Goal: Information Seeking & Learning: Learn about a topic

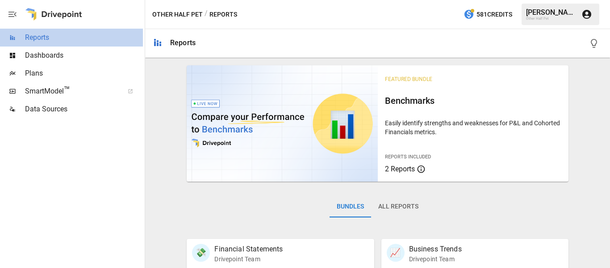
click at [47, 38] on span "Reports" at bounding box center [84, 37] width 118 height 11
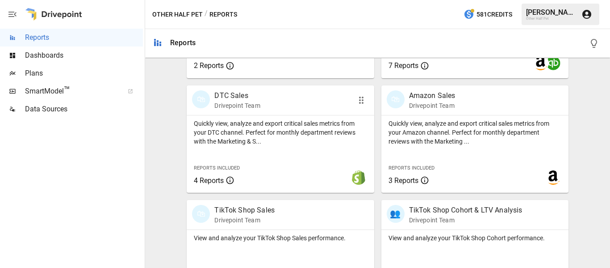
scroll to position [539, 0]
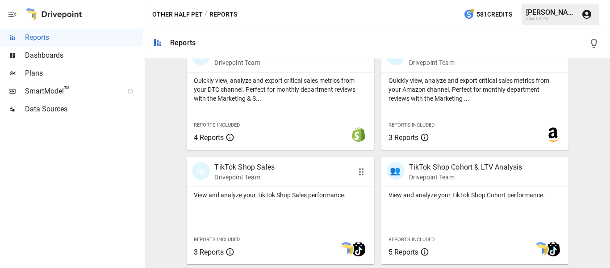
click at [256, 170] on p "TikTok Shop Sales" at bounding box center [245, 167] width 60 height 11
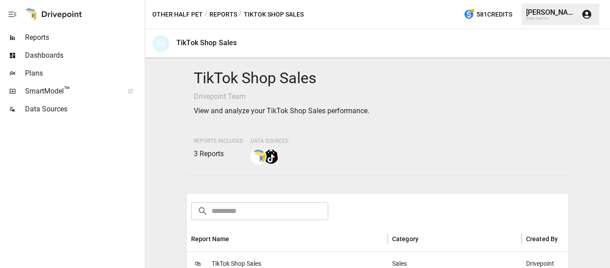
scroll to position [134, 0]
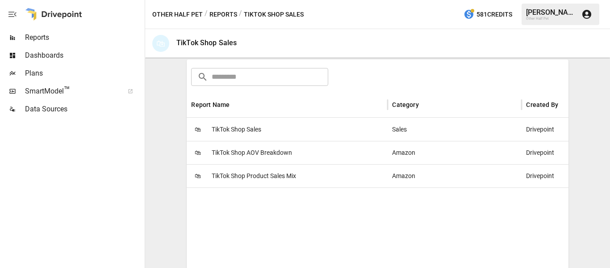
click at [257, 173] on span "TikTok Shop Product Sales Mix" at bounding box center [254, 175] width 84 height 23
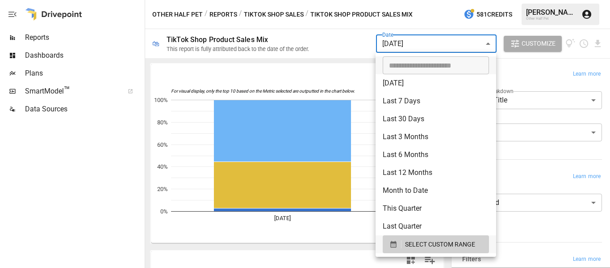
click at [421, 0] on body "Reports Dashboards Plans SmartModel ™ Data Sources Other Half Pet / Reports / T…" at bounding box center [305, 0] width 610 height 0
click at [421, 243] on span "SELECT CUSTOM RANGE" at bounding box center [440, 244] width 70 height 11
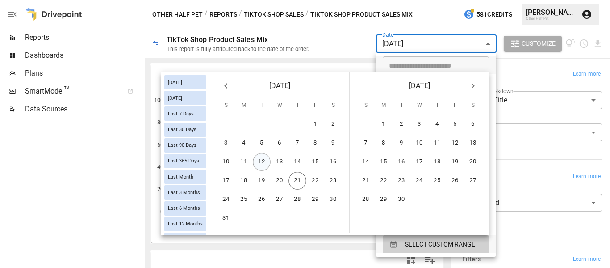
click at [261, 162] on button "12" at bounding box center [262, 162] width 18 height 18
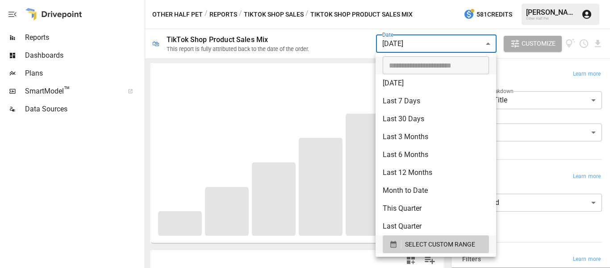
click at [340, 43] on div at bounding box center [305, 134] width 610 height 268
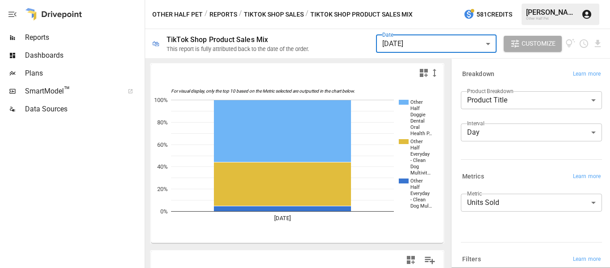
click at [396, 0] on body "Reports Dashboards Plans SmartModel ™ Data Sources Other Half Pet / Reports / T…" at bounding box center [305, 0] width 610 height 0
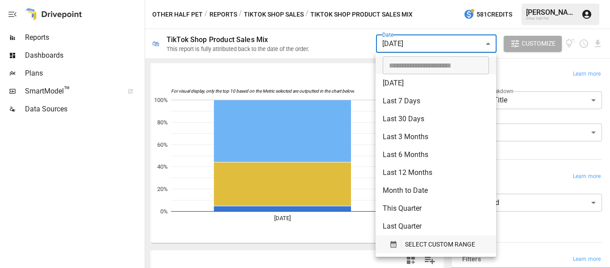
click at [454, 243] on span "SELECT CUSTOM RANGE" at bounding box center [440, 244] width 70 height 11
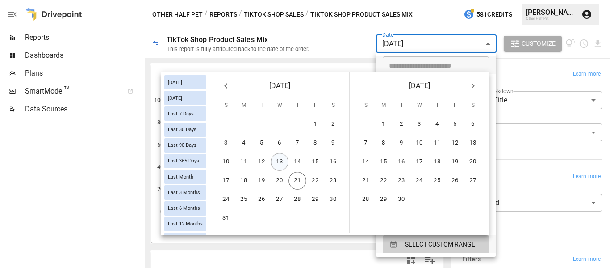
click at [276, 161] on button "13" at bounding box center [280, 162] width 18 height 18
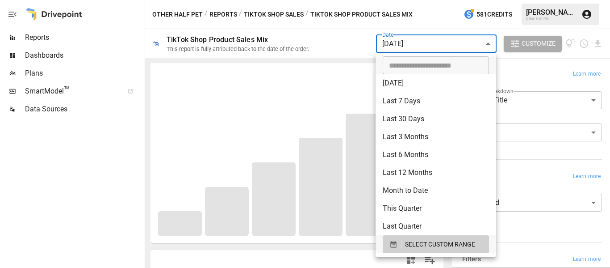
click at [328, 49] on div at bounding box center [305, 134] width 610 height 268
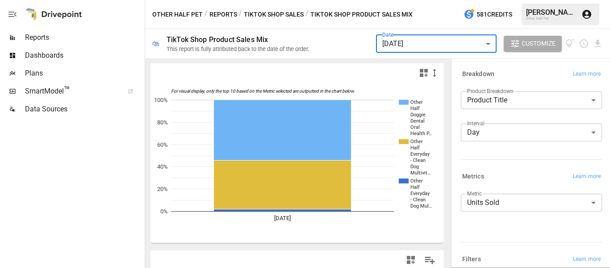
click at [404, 0] on body "Reports Dashboards Plans SmartModel ™ Data Sources Other Half Pet / Reports / T…" at bounding box center [305, 0] width 610 height 0
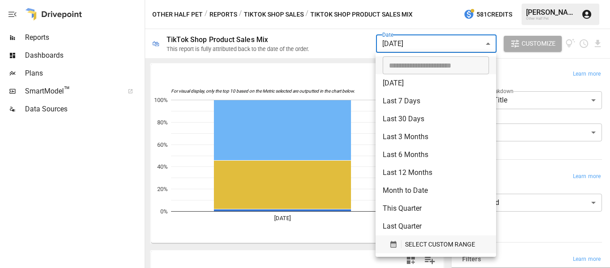
click at [426, 241] on span "SELECT CUSTOM RANGE" at bounding box center [440, 244] width 70 height 11
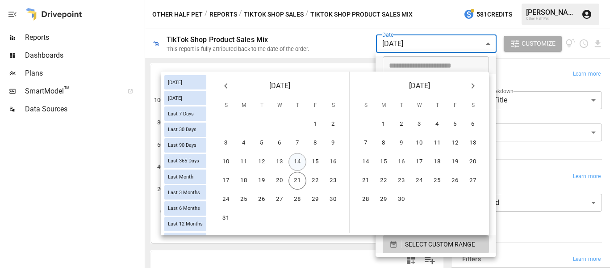
click at [300, 159] on button "14" at bounding box center [298, 162] width 18 height 18
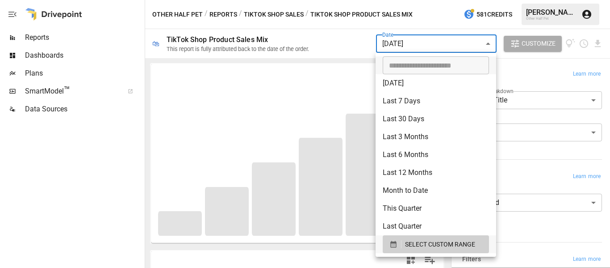
click at [323, 47] on div at bounding box center [305, 134] width 610 height 268
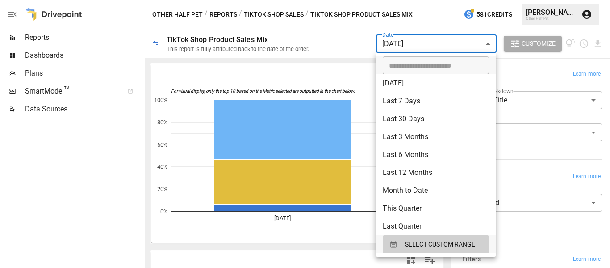
click at [413, 0] on body "Reports Dashboards Plans SmartModel ™ Data Sources Other Half Pet / Reports / T…" at bounding box center [305, 0] width 610 height 0
click at [448, 245] on span "SELECT CUSTOM RANGE" at bounding box center [440, 244] width 70 height 11
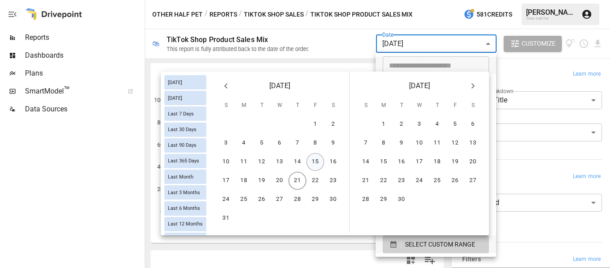
click at [313, 162] on button "15" at bounding box center [316, 162] width 18 height 18
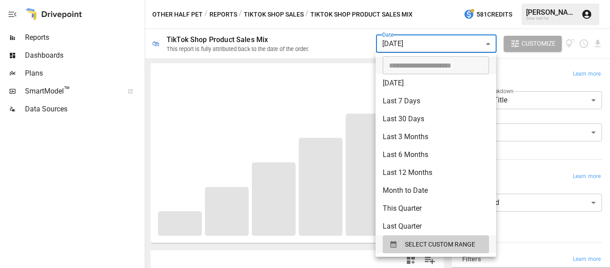
click at [351, 50] on div at bounding box center [305, 134] width 610 height 268
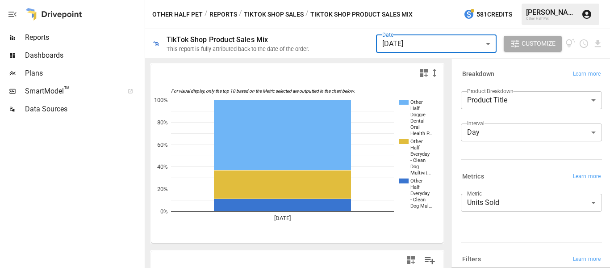
click at [399, 0] on body "Reports Dashboards Plans SmartModel ™ Data Sources Other Half Pet / Reports / T…" at bounding box center [305, 0] width 610 height 0
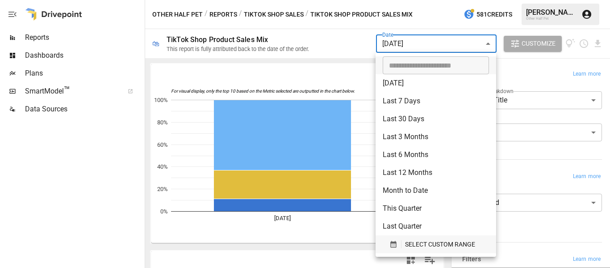
click at [419, 242] on span "SELECT CUSTOM RANGE" at bounding box center [440, 244] width 70 height 11
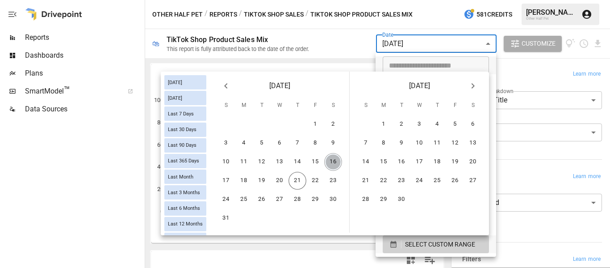
click at [329, 161] on button "16" at bounding box center [333, 162] width 18 height 18
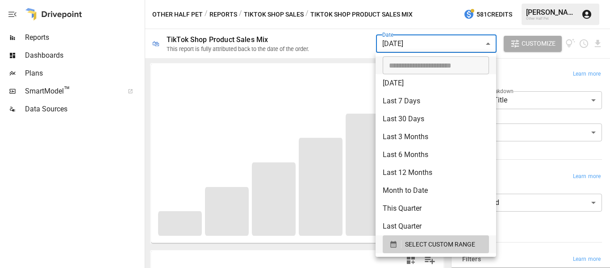
click at [346, 46] on div at bounding box center [305, 134] width 610 height 268
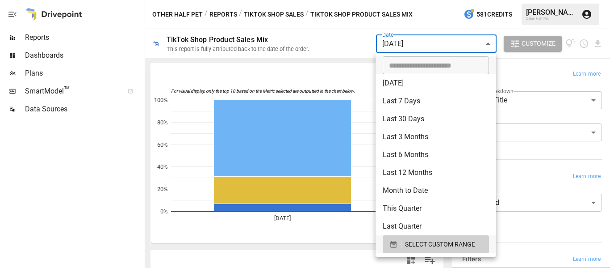
click at [421, 0] on body "Reports Dashboards Plans SmartModel ™ Data Sources Other Half Pet / Reports / T…" at bounding box center [305, 0] width 610 height 0
click at [434, 242] on span "SELECT CUSTOM RANGE" at bounding box center [440, 244] width 70 height 11
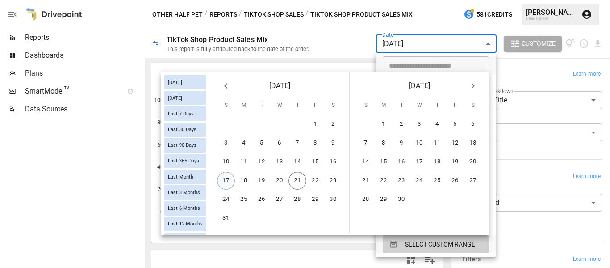
click at [227, 178] on button "17" at bounding box center [226, 181] width 18 height 18
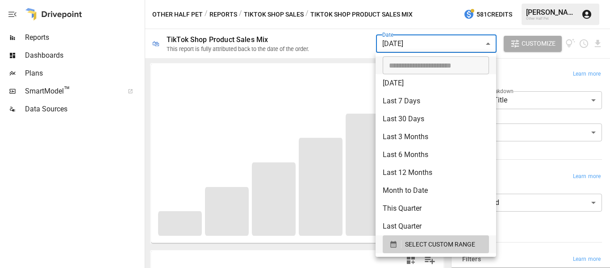
click at [320, 49] on div at bounding box center [305, 134] width 610 height 268
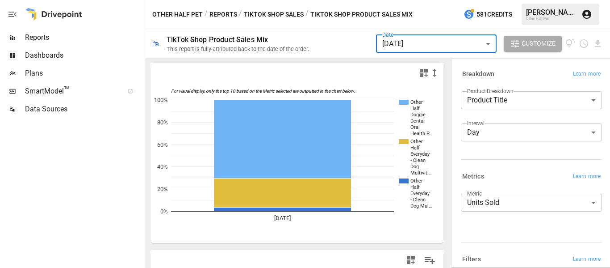
click at [403, 0] on body "Reports Dashboards Plans SmartModel ™ Data Sources Other Half Pet / Reports / T…" at bounding box center [305, 0] width 610 height 0
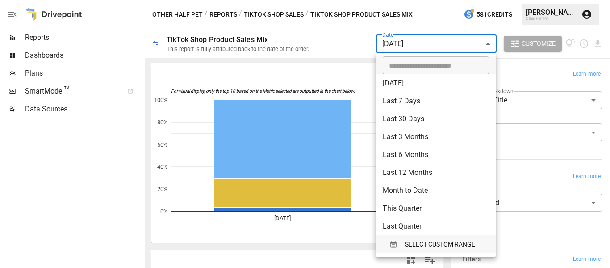
click at [413, 248] on span "SELECT CUSTOM RANGE" at bounding box center [440, 244] width 70 height 11
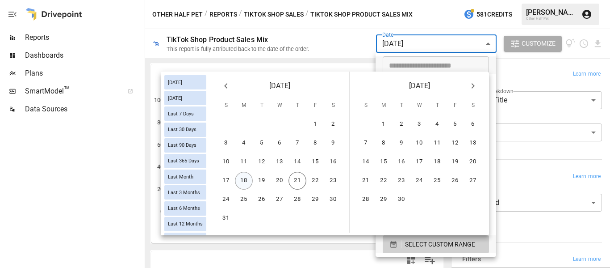
click at [249, 185] on button "18" at bounding box center [244, 181] width 18 height 18
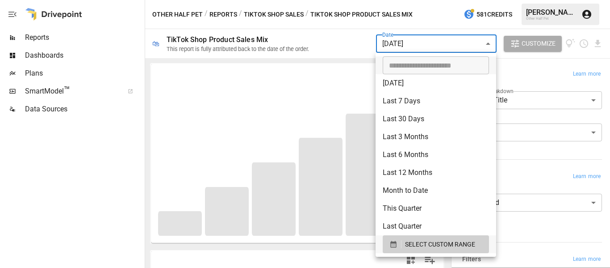
click at [345, 32] on div at bounding box center [305, 134] width 610 height 268
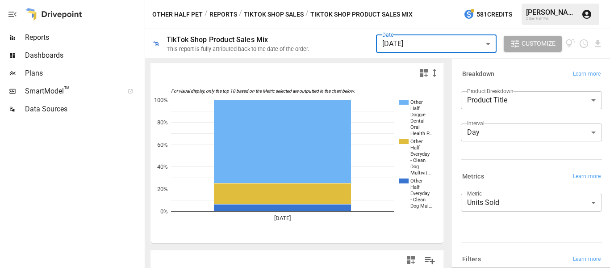
click at [409, 0] on body "Reports Dashboards Plans SmartModel ™ Data Sources Other Half Pet / Reports / T…" at bounding box center [305, 0] width 610 height 0
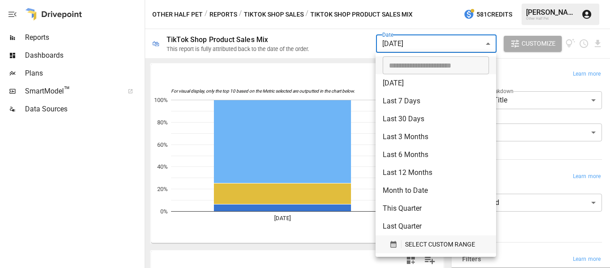
click at [426, 243] on span "SELECT CUSTOM RANGE" at bounding box center [440, 244] width 70 height 11
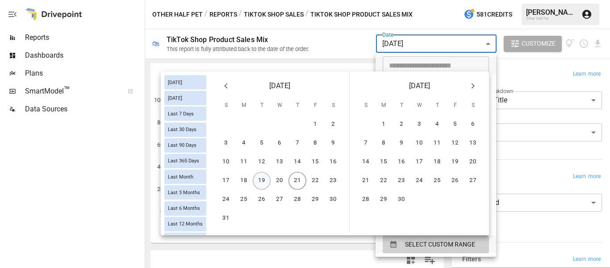
click at [262, 183] on button "19" at bounding box center [262, 181] width 18 height 18
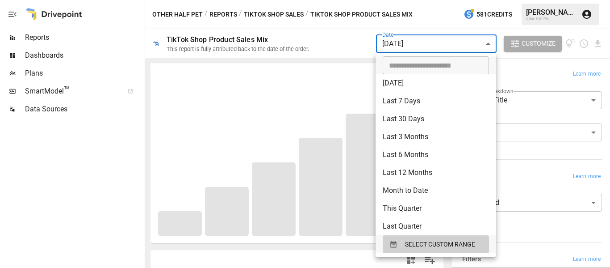
click at [325, 50] on div at bounding box center [305, 134] width 610 height 268
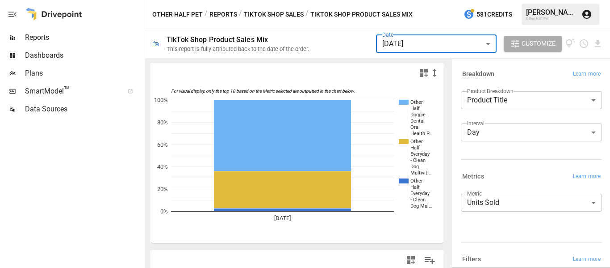
click at [396, 0] on body "Reports Dashboards Plans SmartModel ™ Data Sources Other Half Pet / Reports / T…" at bounding box center [305, 0] width 610 height 0
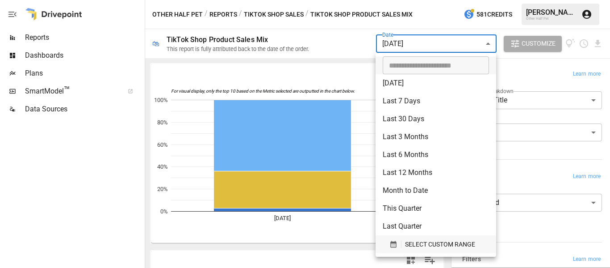
click at [433, 245] on span "SELECT CUSTOM RANGE" at bounding box center [440, 244] width 70 height 11
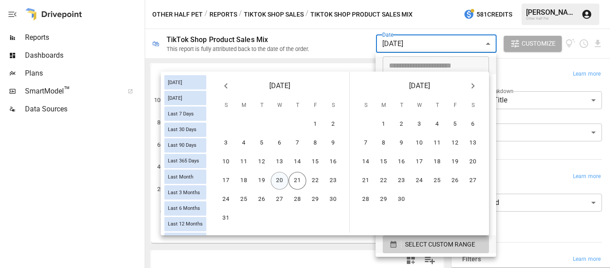
click at [277, 181] on button "20" at bounding box center [280, 181] width 18 height 18
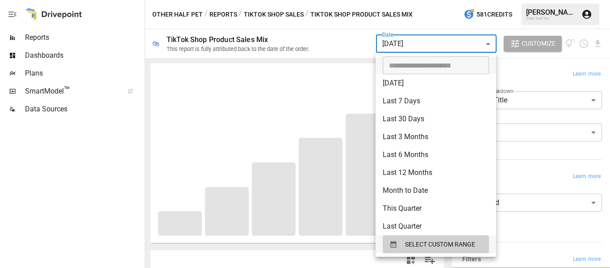
click at [336, 38] on div at bounding box center [305, 134] width 610 height 268
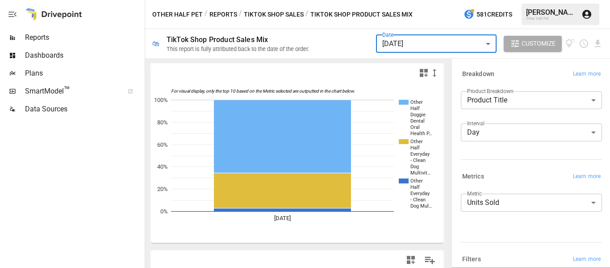
click at [418, 0] on body "Reports Dashboards Plans SmartModel ™ Data Sources Other Half Pet / Reports / T…" at bounding box center [305, 0] width 610 height 0
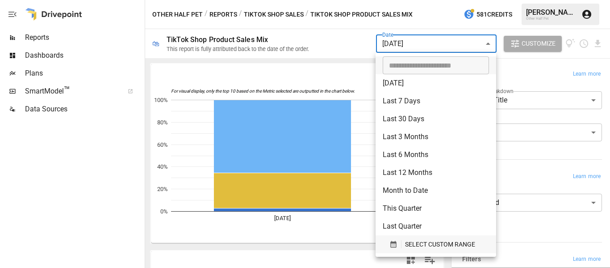
click at [423, 237] on button "SELECT CUSTOM RANGE" at bounding box center [436, 244] width 106 height 18
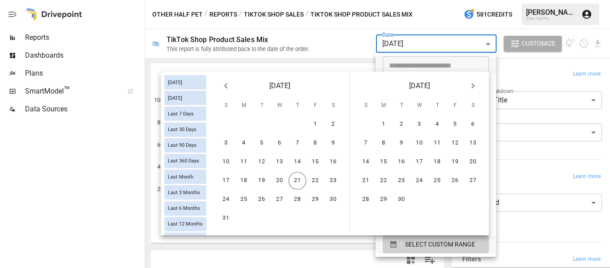
click at [333, 36] on div at bounding box center [305, 134] width 610 height 268
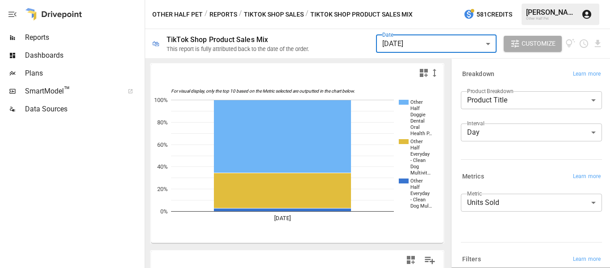
click at [210, 13] on button "Reports" at bounding box center [224, 14] width 28 height 11
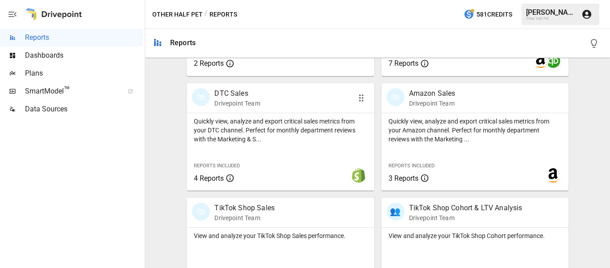
scroll to position [450, 0]
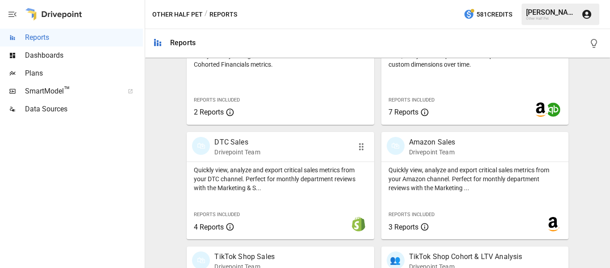
click at [233, 140] on p "DTC Sales" at bounding box center [238, 142] width 46 height 11
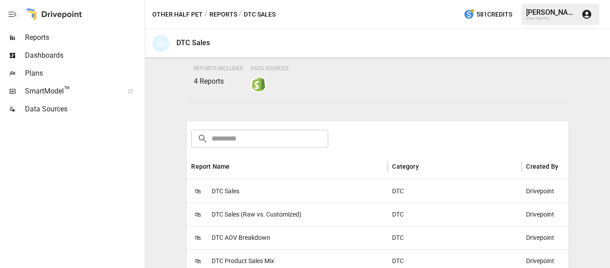
scroll to position [179, 0]
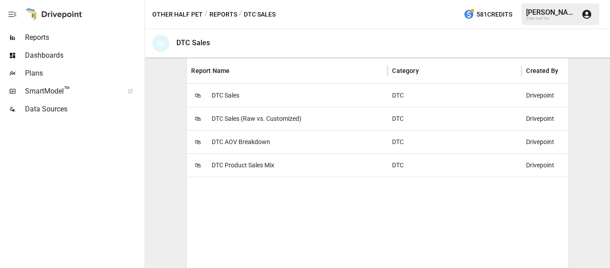
click at [250, 166] on span "DTC Product Sales Mix" at bounding box center [243, 165] width 63 height 23
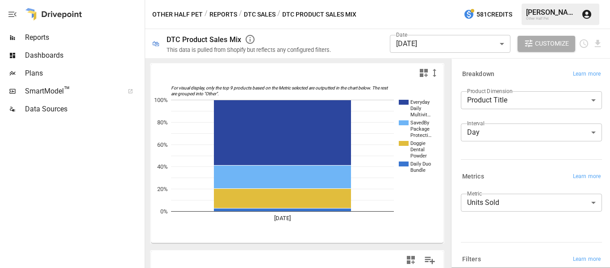
click at [415, 0] on body "**********" at bounding box center [305, 0] width 610 height 0
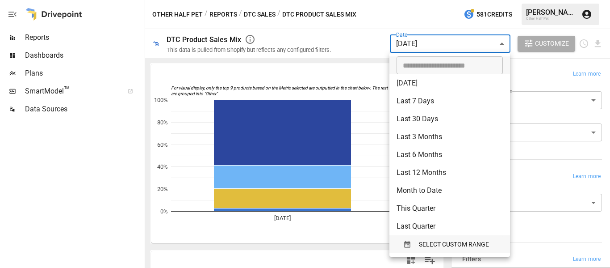
click at [443, 248] on span "SELECT CUSTOM RANGE" at bounding box center [454, 244] width 70 height 11
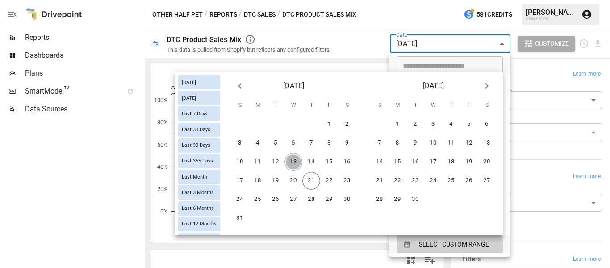
click at [291, 161] on button "13" at bounding box center [294, 162] width 18 height 18
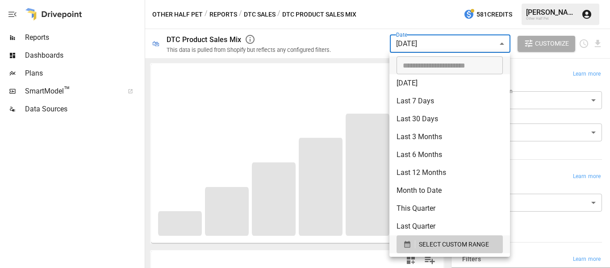
click at [326, 30] on div at bounding box center [305, 134] width 610 height 268
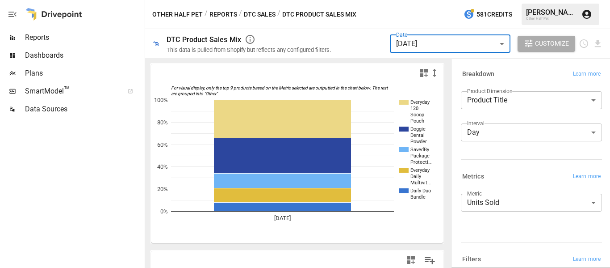
click at [414, 0] on body "**********" at bounding box center [305, 0] width 610 height 0
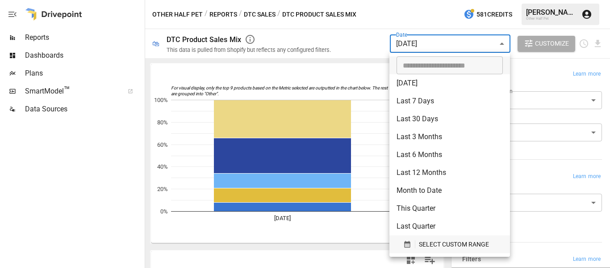
click at [425, 238] on button "SELECT CUSTOM RANGE" at bounding box center [450, 244] width 106 height 18
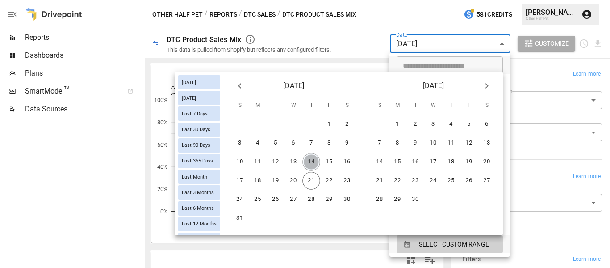
click at [314, 163] on button "14" at bounding box center [312, 162] width 18 height 18
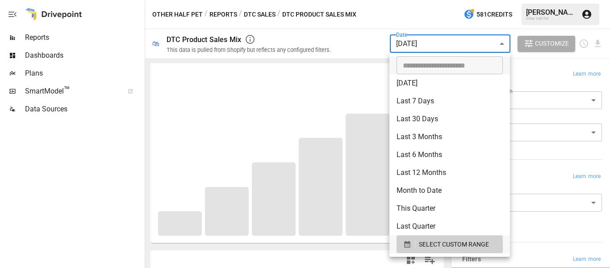
click at [336, 44] on div at bounding box center [305, 134] width 610 height 268
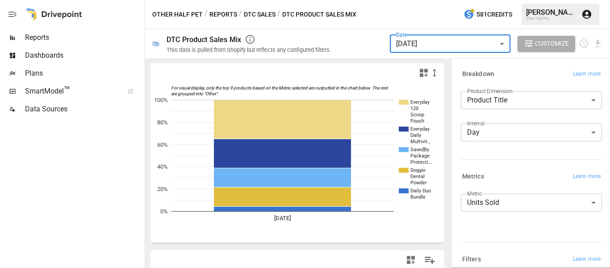
click at [410, 33] on div "Date [DATE] ****** ​" at bounding box center [450, 43] width 121 height 25
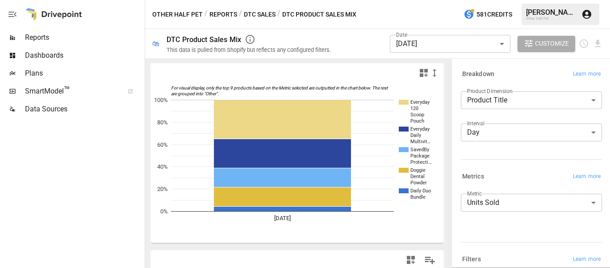
click at [422, 0] on body "**********" at bounding box center [305, 0] width 610 height 0
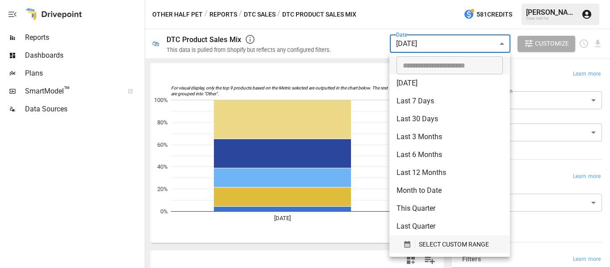
click at [430, 242] on span "SELECT CUSTOM RANGE" at bounding box center [454, 244] width 70 height 11
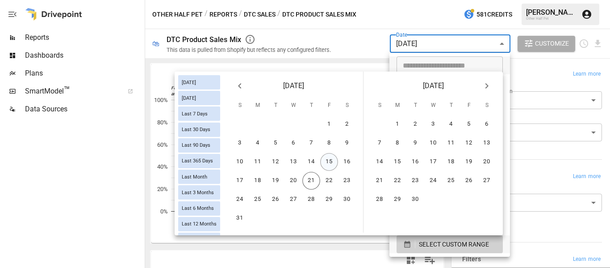
click at [328, 161] on button "15" at bounding box center [329, 162] width 18 height 18
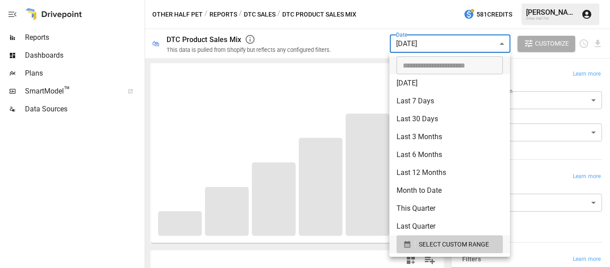
click at [355, 54] on div at bounding box center [305, 134] width 610 height 268
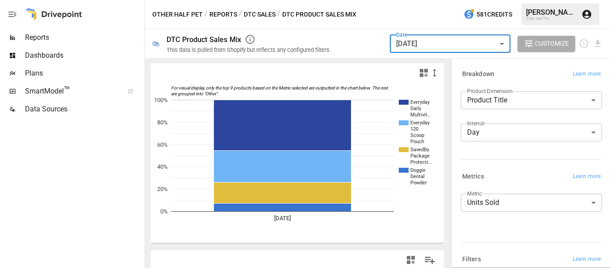
click at [413, 0] on body "**********" at bounding box center [305, 0] width 610 height 0
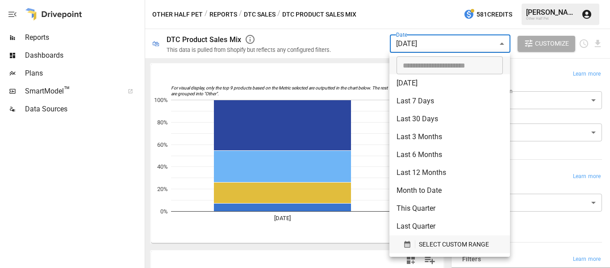
click at [431, 245] on span "SELECT CUSTOM RANGE" at bounding box center [454, 244] width 70 height 11
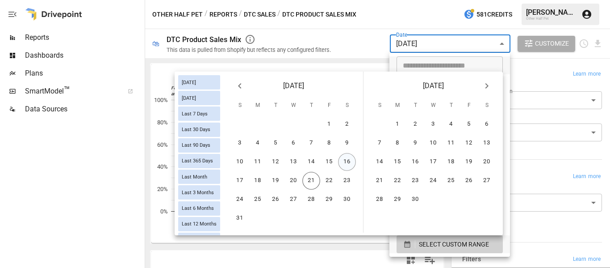
click at [347, 164] on button "16" at bounding box center [347, 162] width 18 height 18
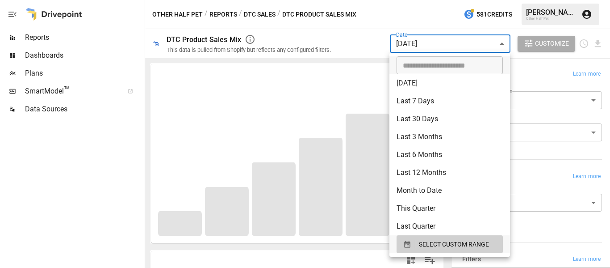
click at [353, 45] on div at bounding box center [305, 134] width 610 height 268
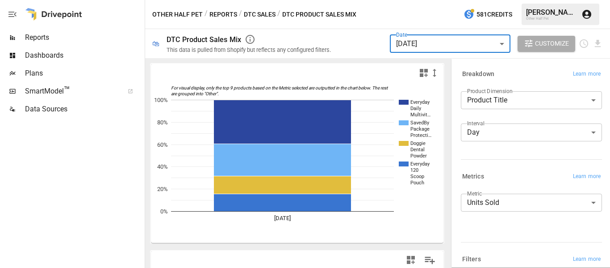
click at [421, 0] on body "**********" at bounding box center [305, 0] width 610 height 0
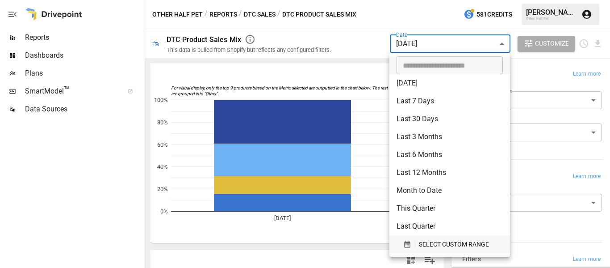
click at [437, 240] on span "SELECT CUSTOM RANGE" at bounding box center [454, 244] width 70 height 11
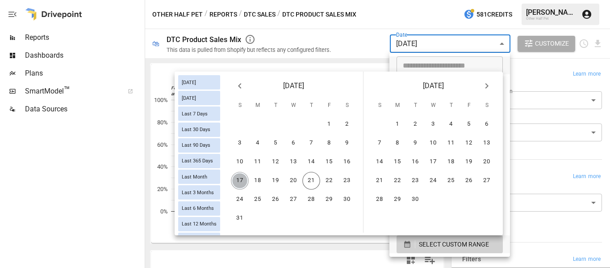
click at [241, 185] on button "17" at bounding box center [240, 181] width 18 height 18
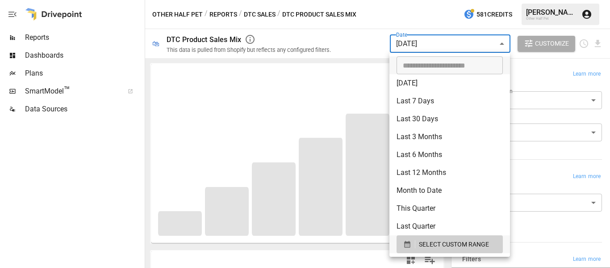
click at [356, 42] on div at bounding box center [305, 134] width 610 height 268
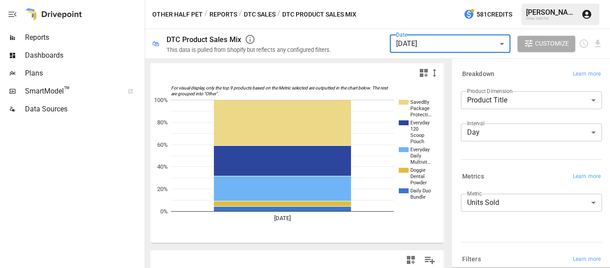
click at [436, 0] on body "**********" at bounding box center [305, 0] width 610 height 0
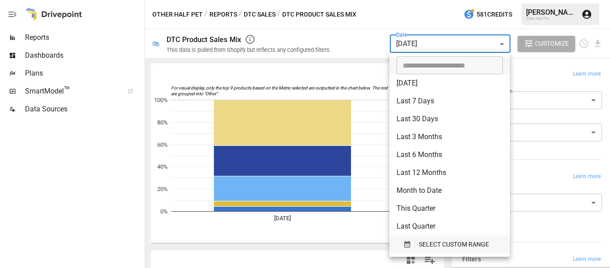
click at [431, 244] on span "SELECT CUSTOM RANGE" at bounding box center [454, 244] width 70 height 11
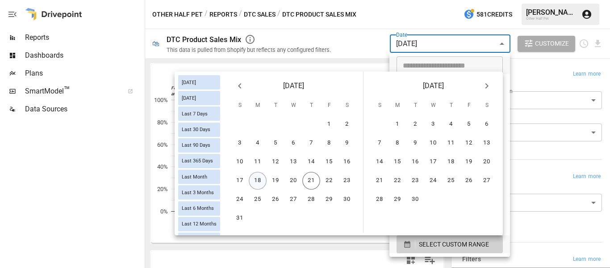
click at [261, 183] on button "18" at bounding box center [258, 181] width 18 height 18
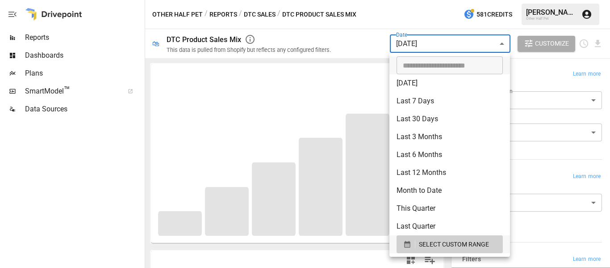
click at [355, 45] on div at bounding box center [305, 134] width 610 height 268
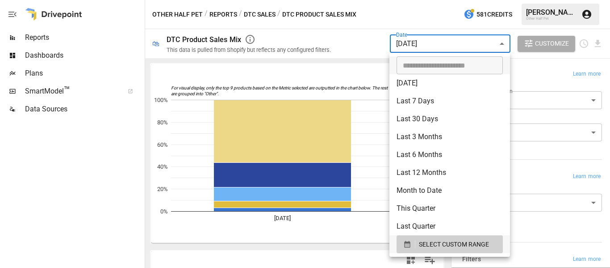
click at [419, 0] on body "**********" at bounding box center [305, 0] width 610 height 0
click at [438, 241] on span "SELECT CUSTOM RANGE" at bounding box center [454, 244] width 70 height 11
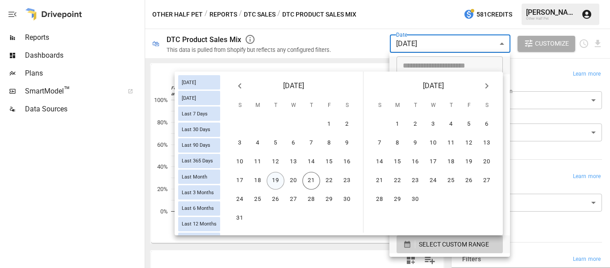
click at [281, 183] on button "19" at bounding box center [276, 181] width 18 height 18
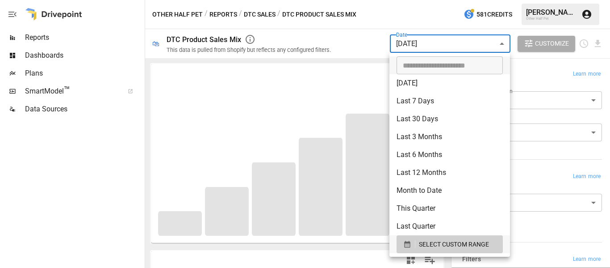
click at [368, 25] on div at bounding box center [305, 134] width 610 height 268
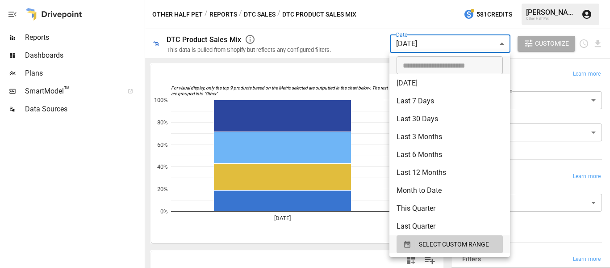
click at [418, 0] on body "**********" at bounding box center [305, 0] width 610 height 0
click at [452, 245] on span "SELECT CUSTOM RANGE" at bounding box center [454, 244] width 70 height 11
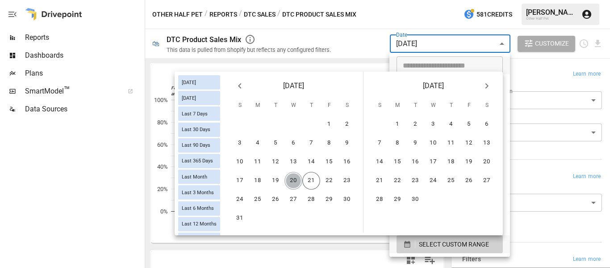
click at [290, 182] on button "20" at bounding box center [294, 181] width 18 height 18
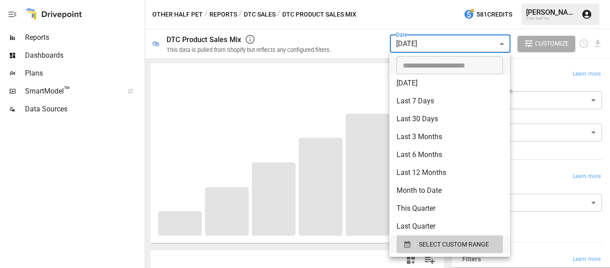
click at [349, 53] on div at bounding box center [305, 134] width 610 height 268
